Goal: Task Accomplishment & Management: Manage account settings

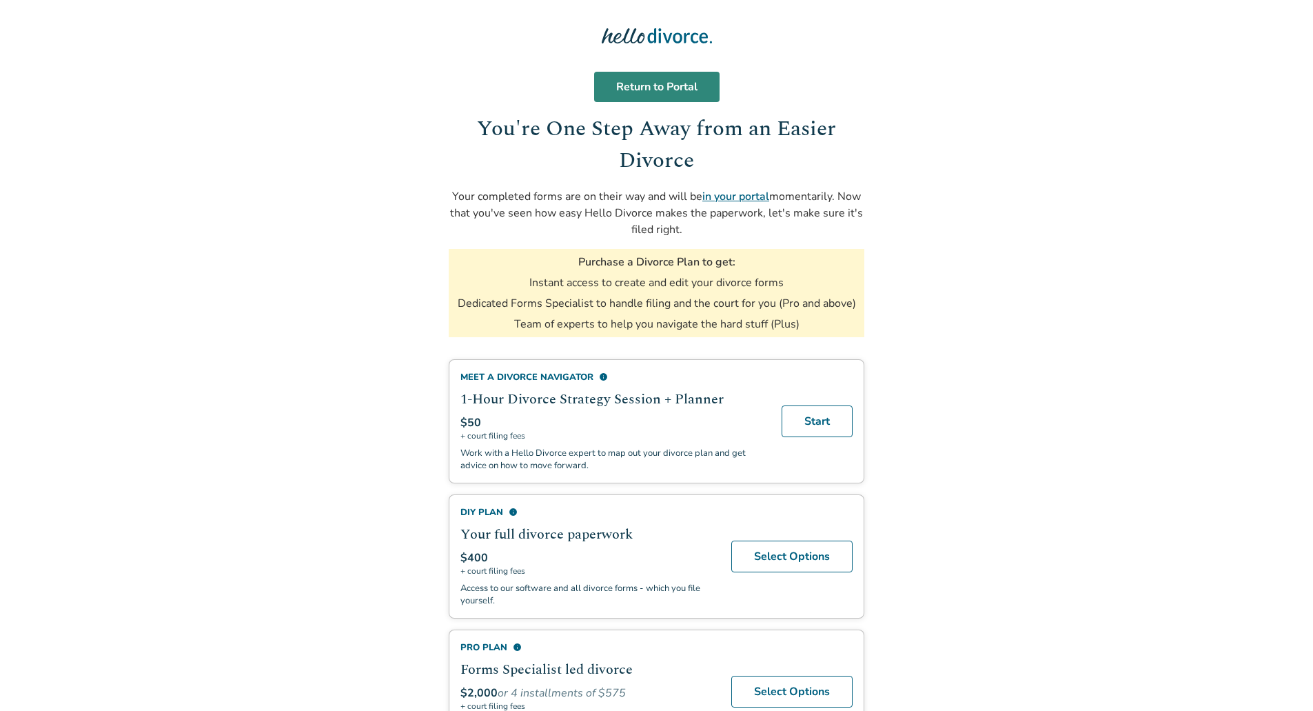
click at [689, 81] on link "Return to Portal" at bounding box center [656, 87] width 125 height 30
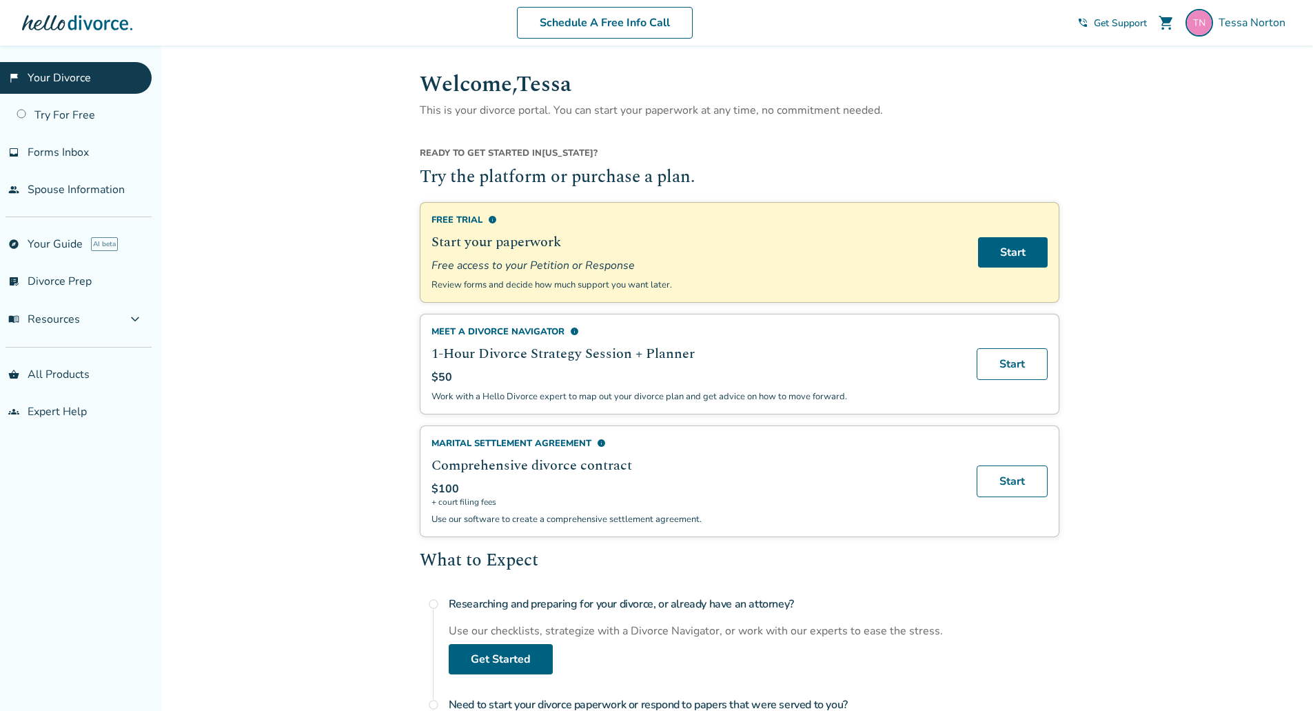
click at [576, 330] on span "info" at bounding box center [574, 331] width 9 height 9
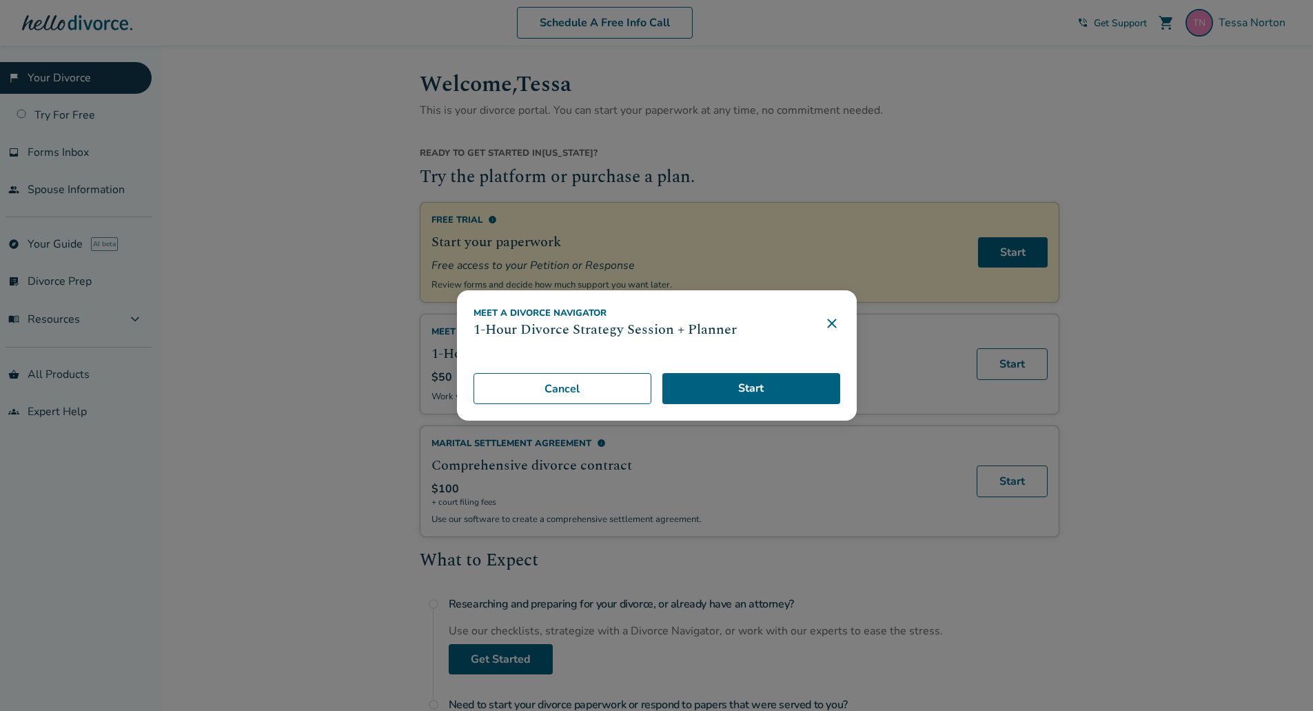
click at [833, 322] on icon at bounding box center [832, 323] width 17 height 17
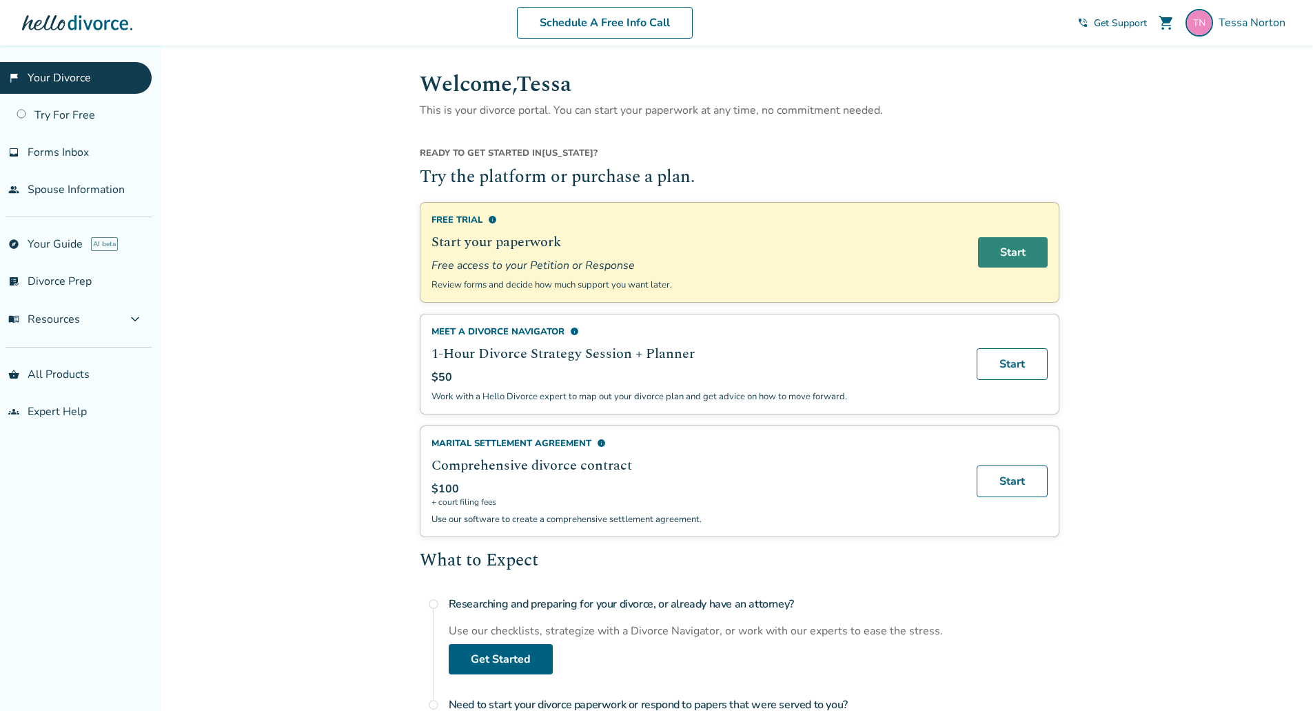
click at [991, 252] on link "Start" at bounding box center [1013, 252] width 70 height 30
click at [1004, 364] on link "Start" at bounding box center [1012, 364] width 71 height 32
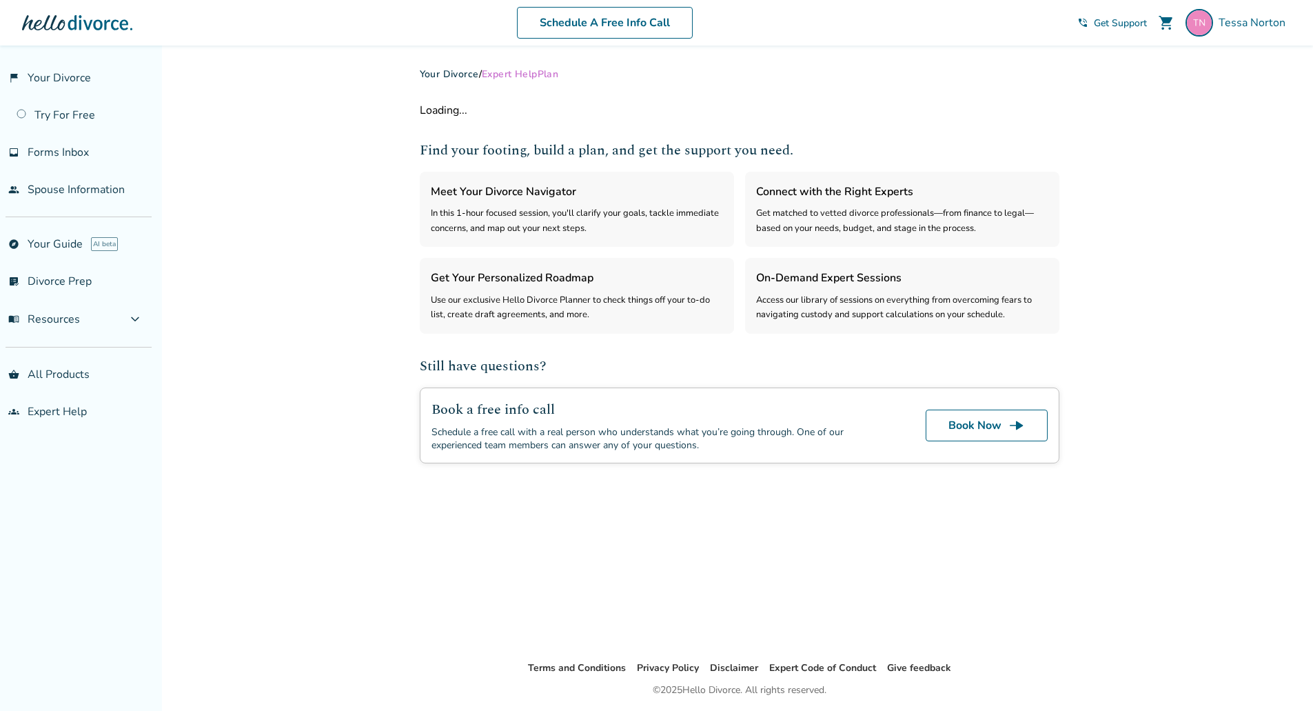
select select "***"
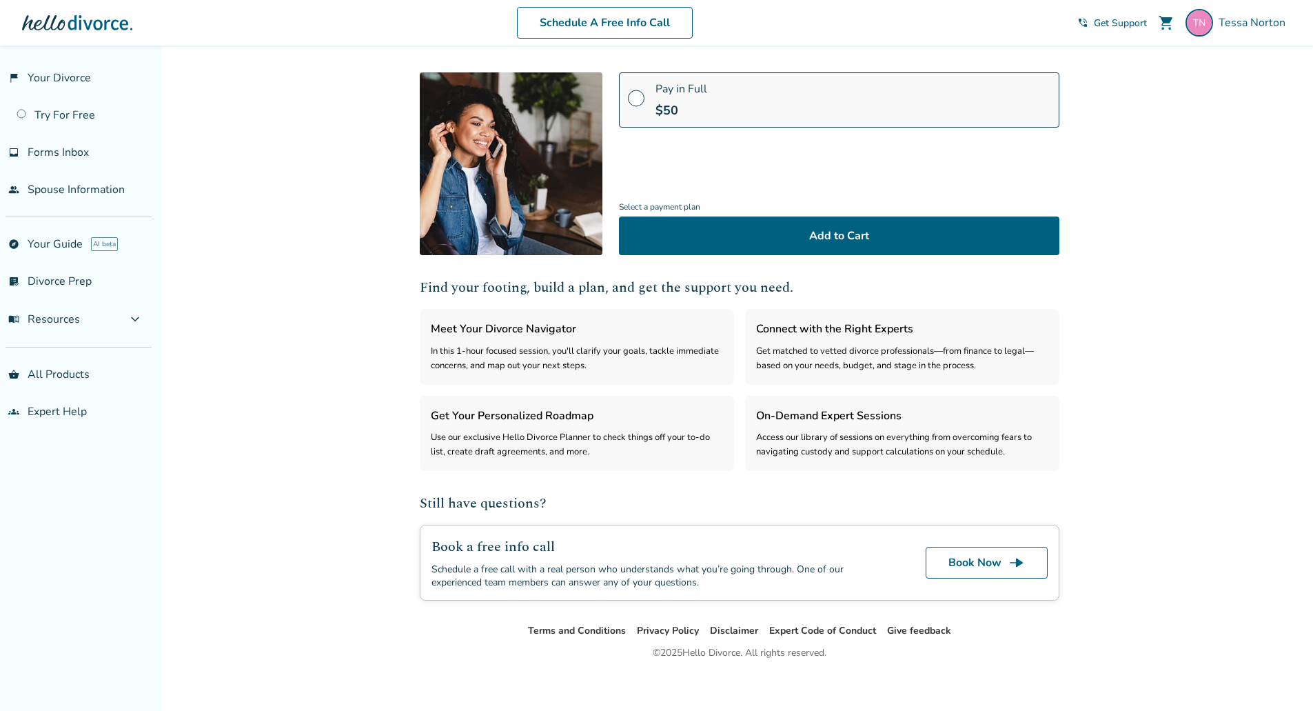
scroll to position [152, 0]
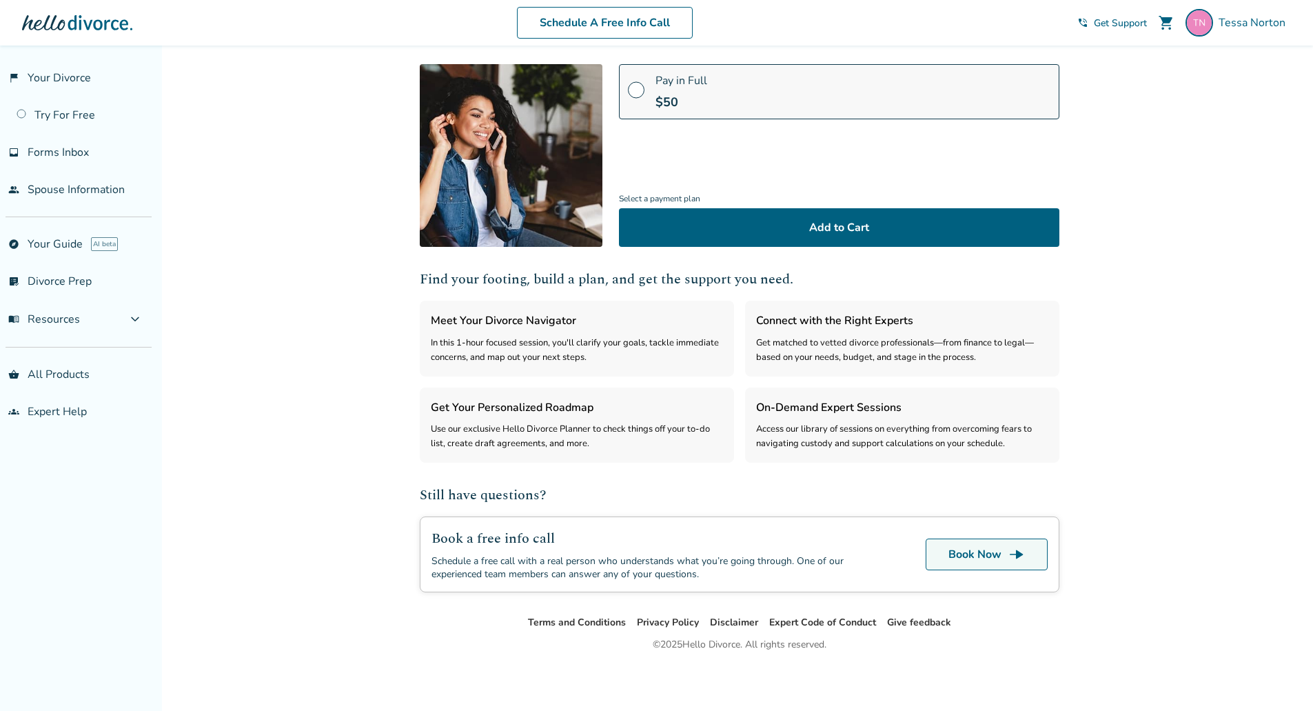
click at [947, 557] on link "Book Now line_end_arrow" at bounding box center [987, 554] width 122 height 32
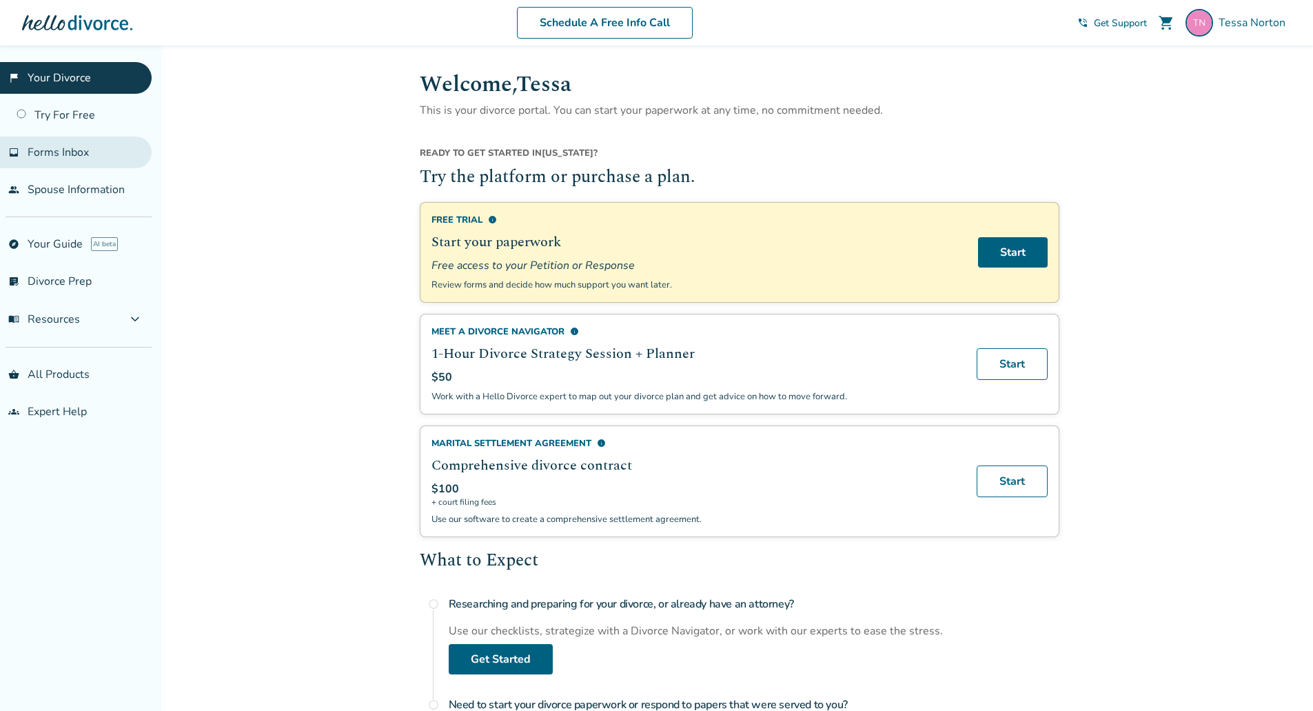
click at [67, 156] on span "Forms Inbox" at bounding box center [58, 152] width 61 height 15
